Goal: Task Accomplishment & Management: Manage account settings

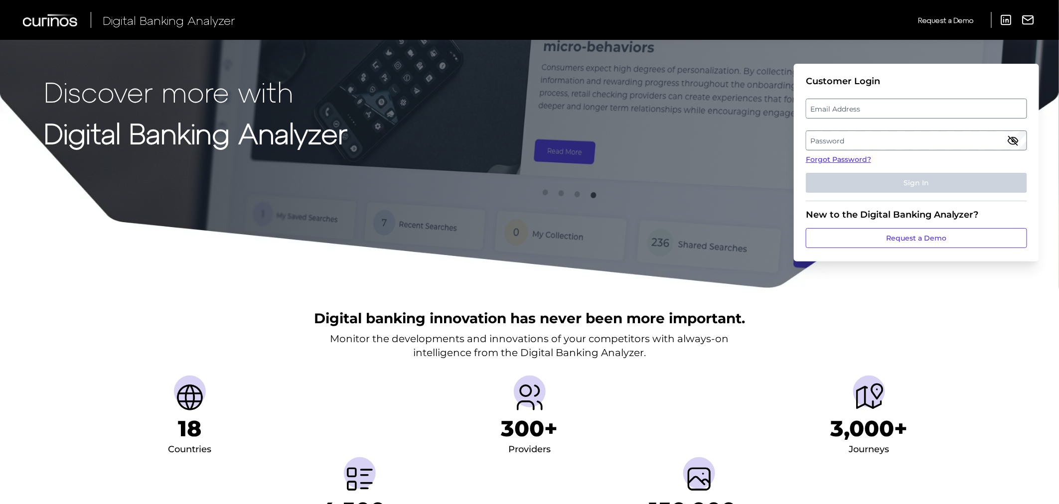
click at [869, 104] on label "Email Address" at bounding box center [917, 109] width 220 height 18
click at [869, 104] on input "email" at bounding box center [916, 109] width 221 height 20
type input "[PERSON_NAME][EMAIL_ADDRESS][DOMAIN_NAME]"
click at [918, 141] on label "Password" at bounding box center [917, 141] width 220 height 18
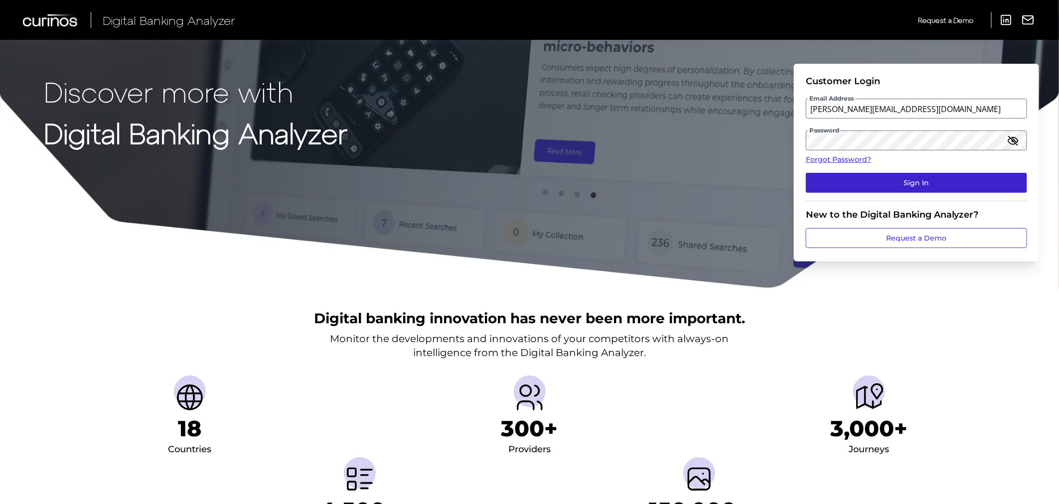
click at [930, 183] on button "Sign In" at bounding box center [916, 183] width 221 height 20
